Goal: Information Seeking & Learning: Check status

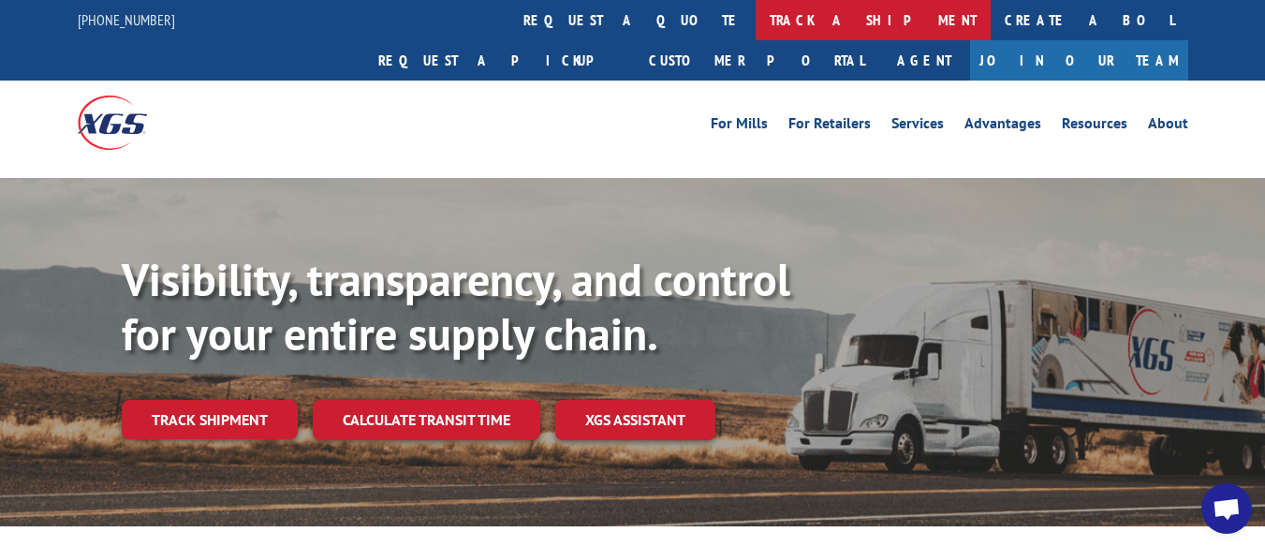
click at [756, 8] on link "track a shipment" at bounding box center [873, 20] width 235 height 40
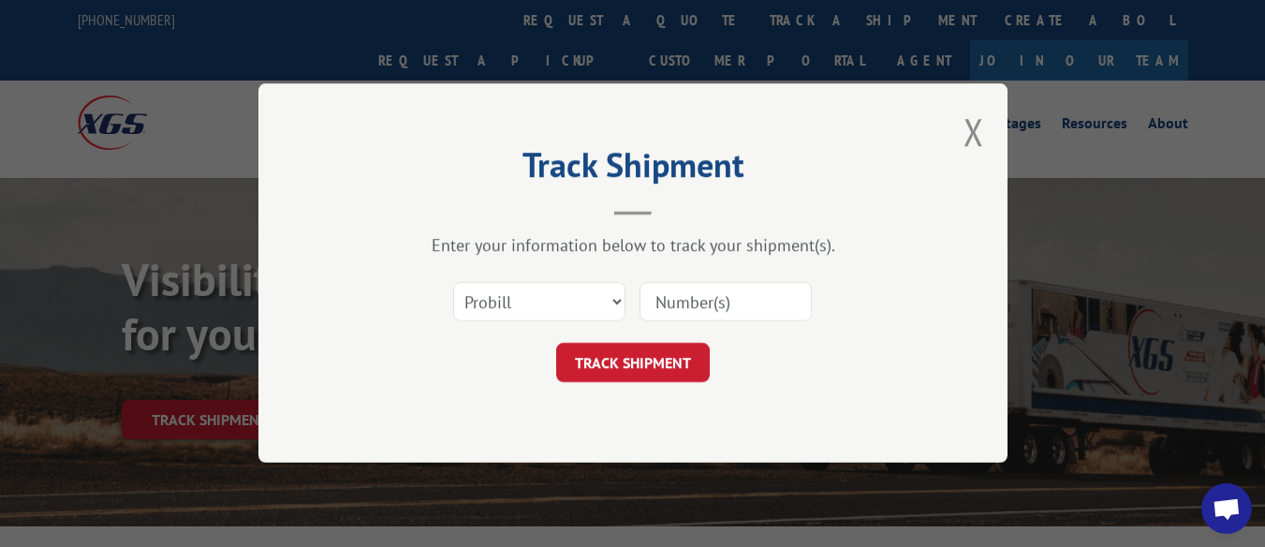
click at [702, 302] on input at bounding box center [726, 302] width 172 height 39
type input "17470516"
click button "TRACK SHIPMENT" at bounding box center [633, 363] width 154 height 39
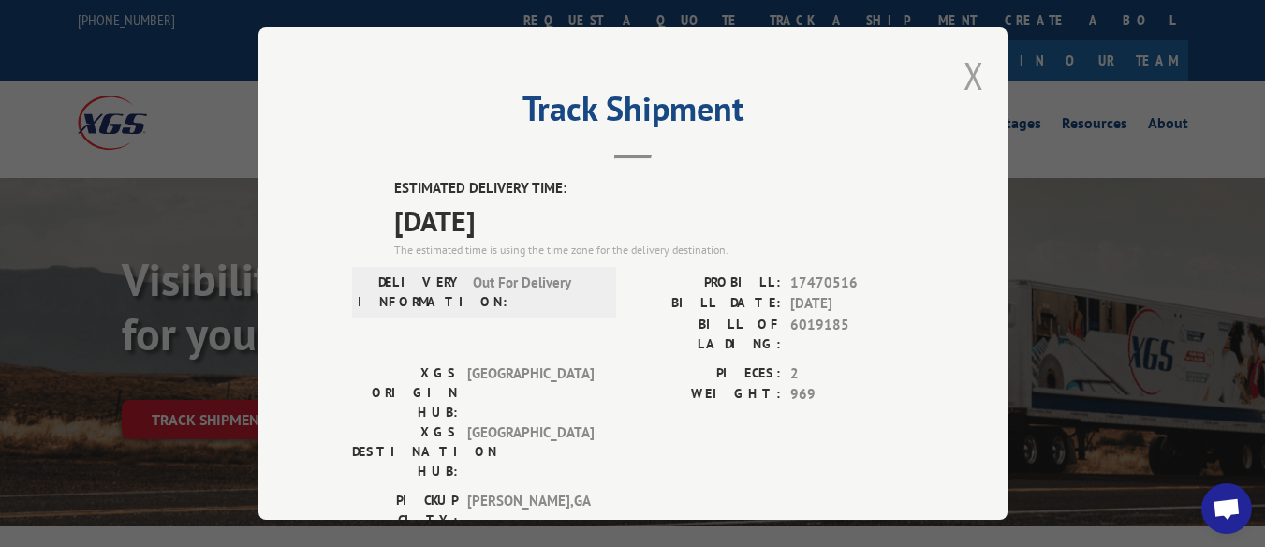
click at [964, 59] on button "Close modal" at bounding box center [974, 76] width 21 height 50
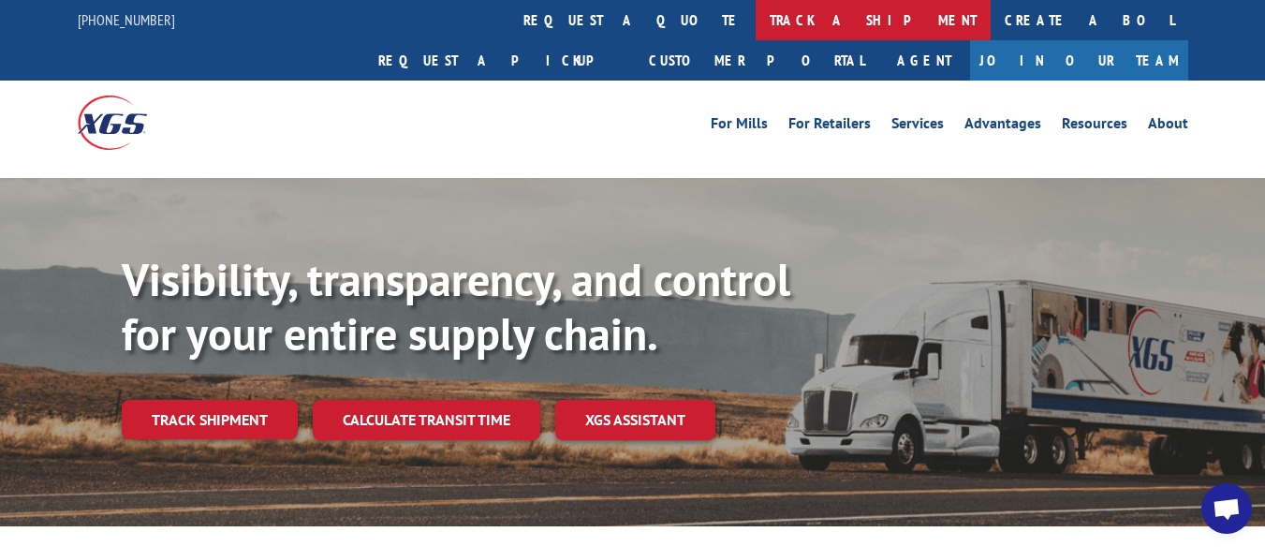
click at [756, 23] on link "track a shipment" at bounding box center [873, 20] width 235 height 40
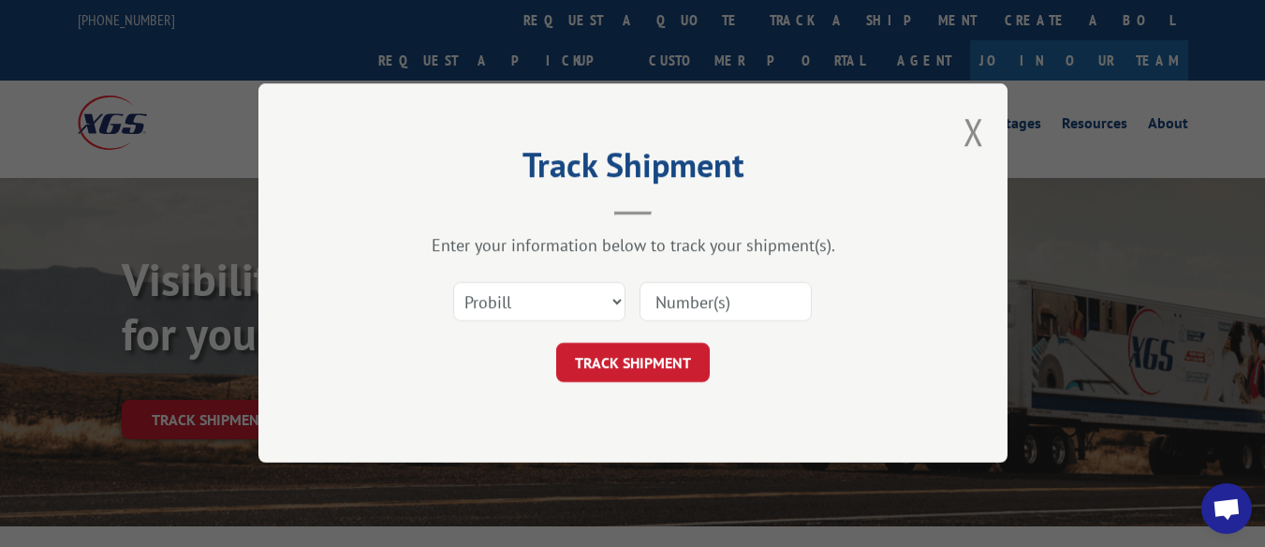
click at [672, 304] on input at bounding box center [726, 302] width 172 height 39
type input "17470516"
click button "TRACK SHIPMENT" at bounding box center [633, 363] width 154 height 39
